Goal: Task Accomplishment & Management: Complete application form

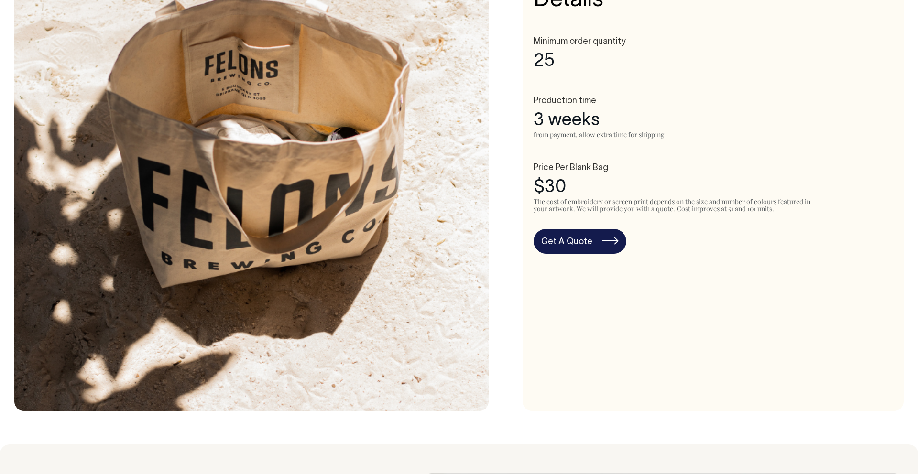
scroll to position [623, 0]
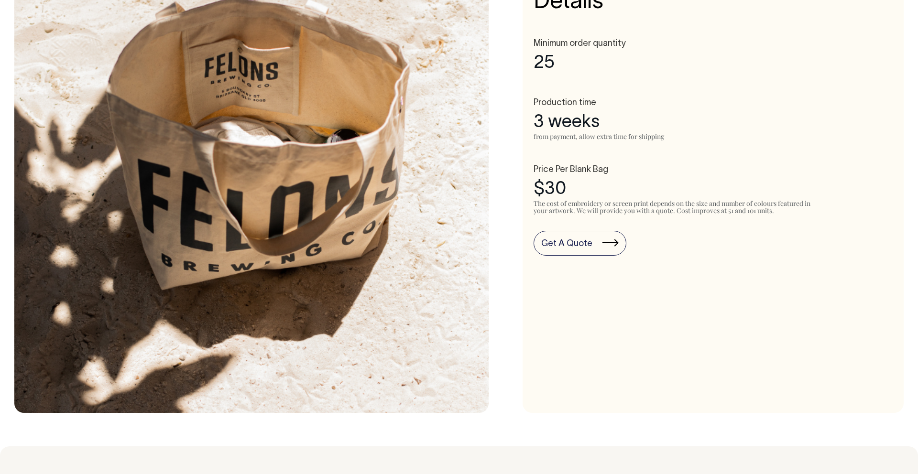
click at [581, 250] on link "Get A Quote" at bounding box center [579, 243] width 93 height 25
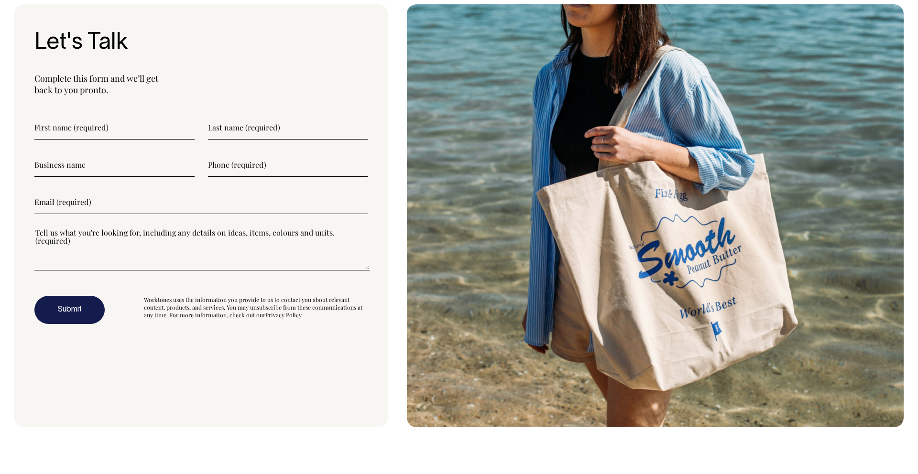
scroll to position [2986, 0]
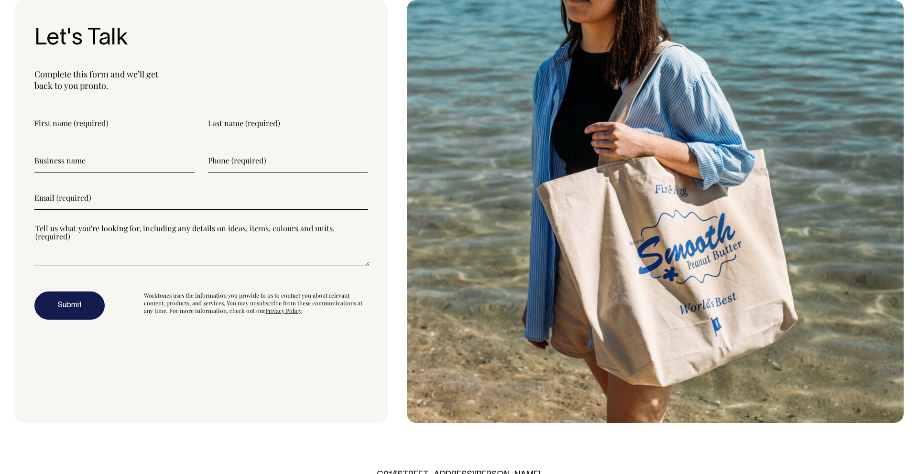
click at [144, 123] on input"] "text" at bounding box center [114, 123] width 160 height 24
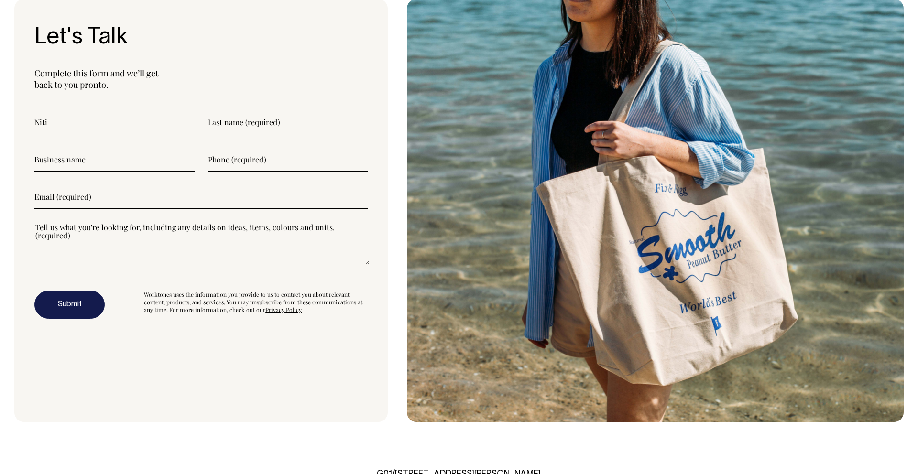
type input"] "Niti"
click at [157, 148] on input"] "text" at bounding box center [114, 160] width 160 height 24
click at [283, 155] on input"] "text" at bounding box center [288, 160] width 160 height 24
click at [36, 164] on input"] "text" at bounding box center [114, 160] width 160 height 24
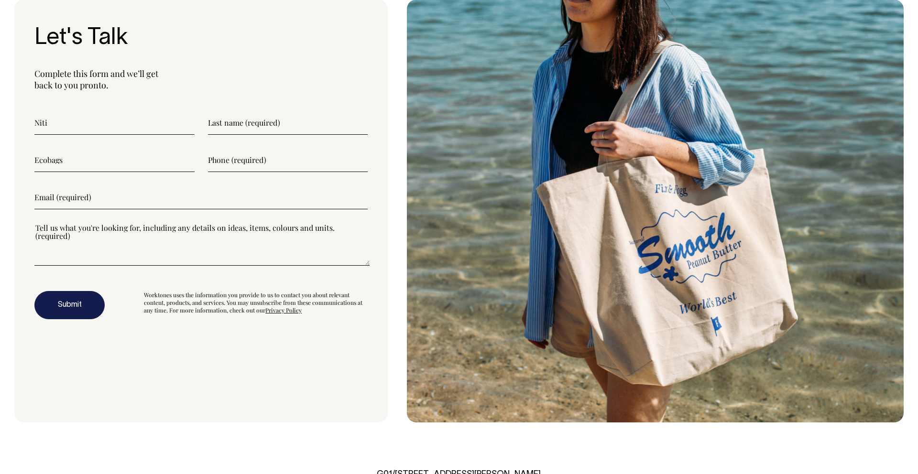
type input"] "Ecobags"
click at [135, 206] on input"] "email" at bounding box center [200, 197] width 333 height 24
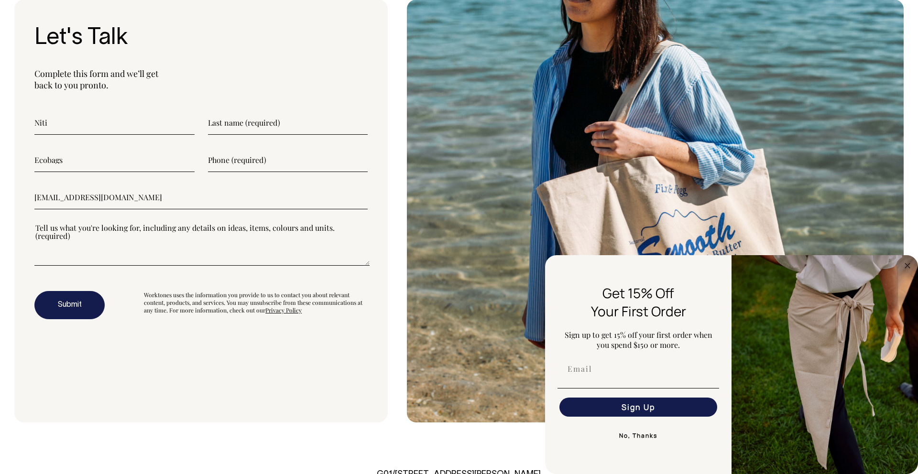
type input"] "Contact@ecobags.co.nz"
click at [173, 262] on textarea"] at bounding box center [201, 244] width 335 height 43
click at [174, 254] on textarea"] at bounding box center [201, 243] width 335 height 43
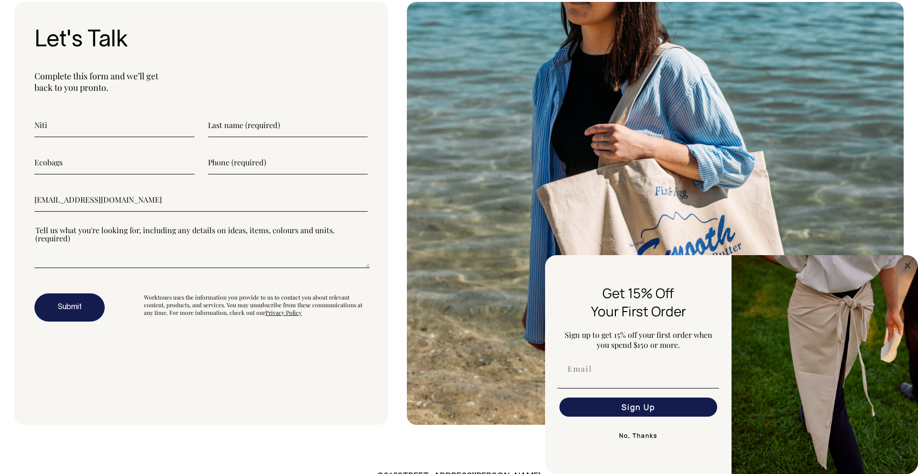
click at [162, 252] on textarea"] at bounding box center [201, 246] width 335 height 43
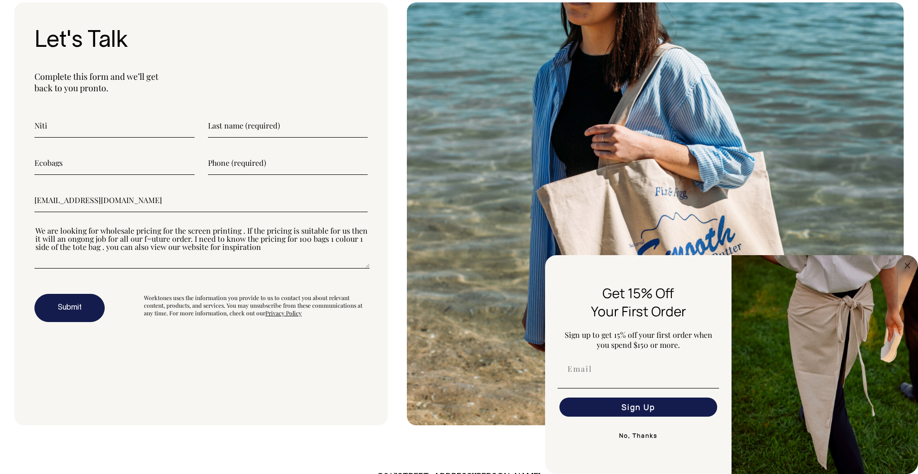
type textarea"] "We are looking for wholesale pricing for the screen printing . If the pricing i…"
drag, startPoint x: 248, startPoint y: 247, endPoint x: 17, endPoint y: 212, distance: 233.5
click at [17, 212] on div "Let's Talk Complete this form and we’ll get back to you pronto. Niti Ecobags Co…" at bounding box center [200, 213] width 373 height 423
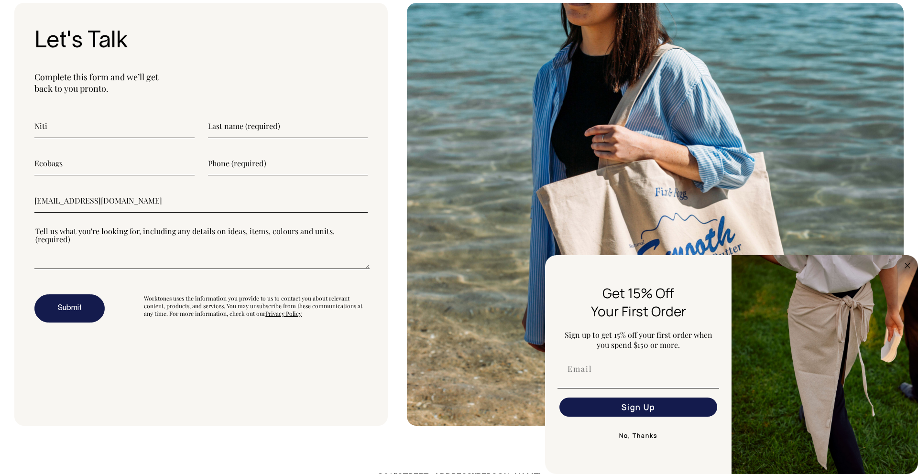
scroll to position [2982, 0]
click at [107, 255] on textarea"] at bounding box center [201, 248] width 335 height 43
paste textarea"] "We’re currently seeking wholesale pricing for screen printing services. If your…"
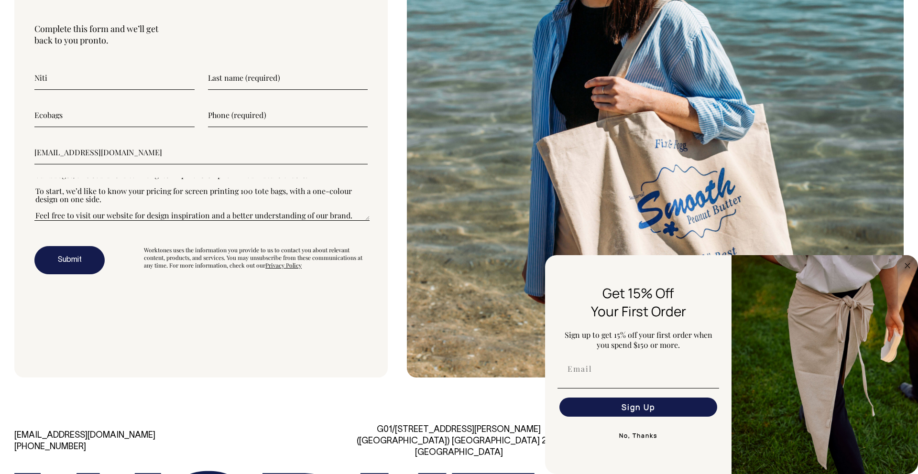
scroll to position [3031, 0]
type textarea"] "We’re currently seeking wholesale pricing for screen printing services. If your…"
click at [251, 123] on input"] "text" at bounding box center [288, 115] width 160 height 24
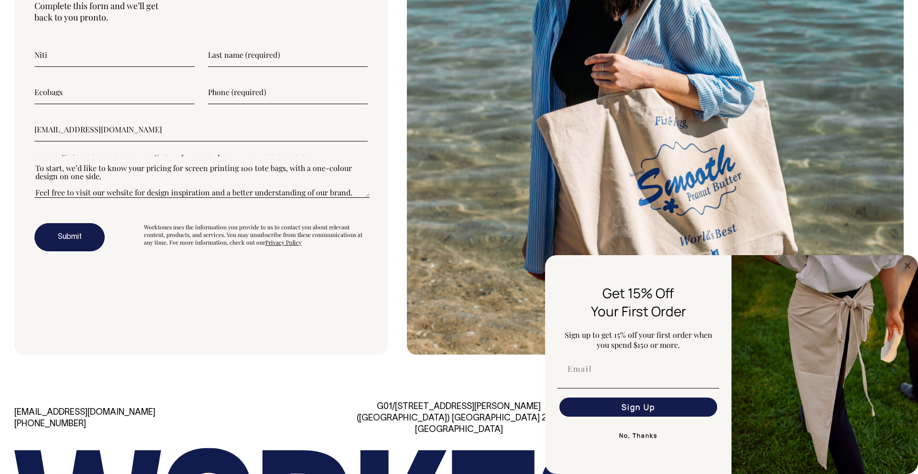
scroll to position [3054, 0]
click at [63, 234] on button "Submit" at bounding box center [69, 237] width 70 height 29
click at [248, 55] on input"] "text" at bounding box center [288, 55] width 160 height 24
type input"] "K"
click at [47, 238] on button "Submit" at bounding box center [69, 237] width 70 height 29
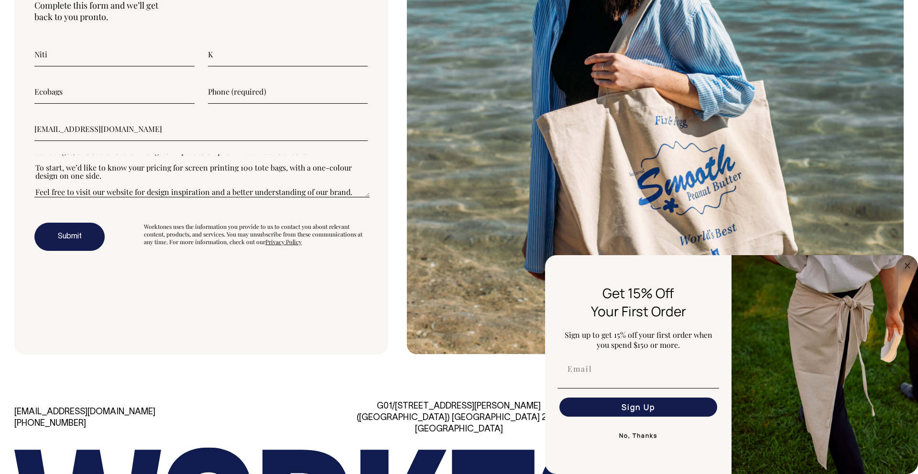
click at [266, 92] on input"] "text" at bounding box center [288, 92] width 160 height 24
paste input"] "+64- 225100224"
type input"] "+64- 225100224"
click at [88, 244] on button "Submit" at bounding box center [69, 237] width 70 height 29
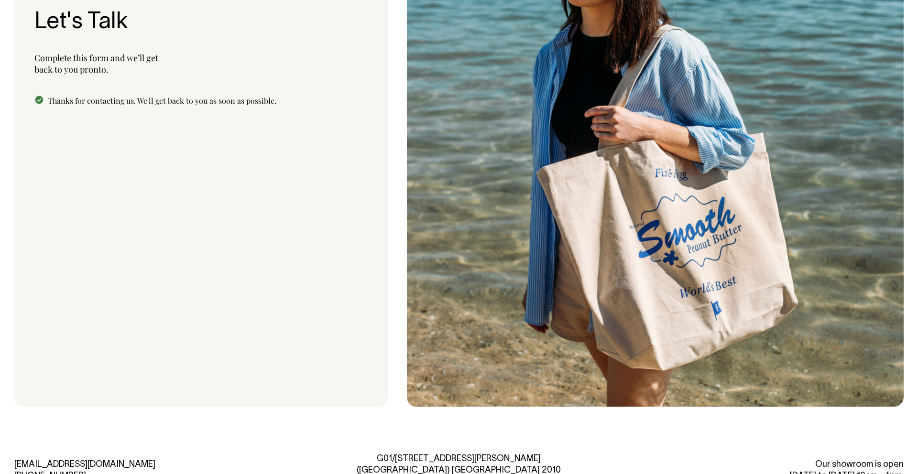
scroll to position [3001, 0]
